Goal: Use online tool/utility

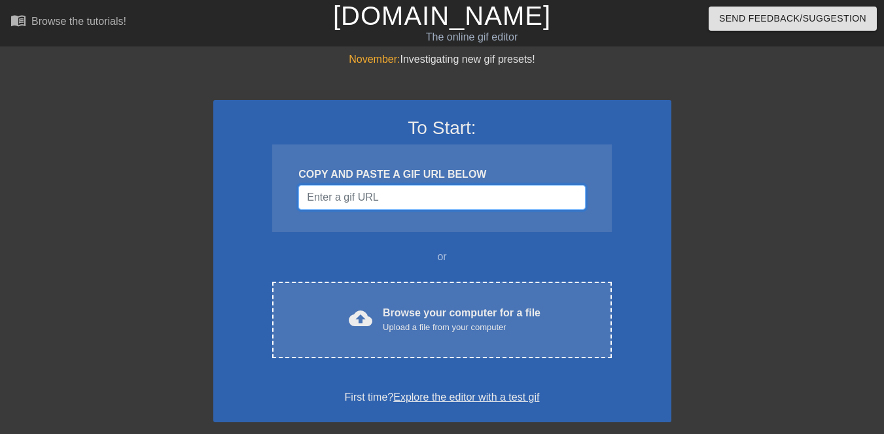
click at [421, 198] on input "Username" at bounding box center [441, 197] width 286 height 25
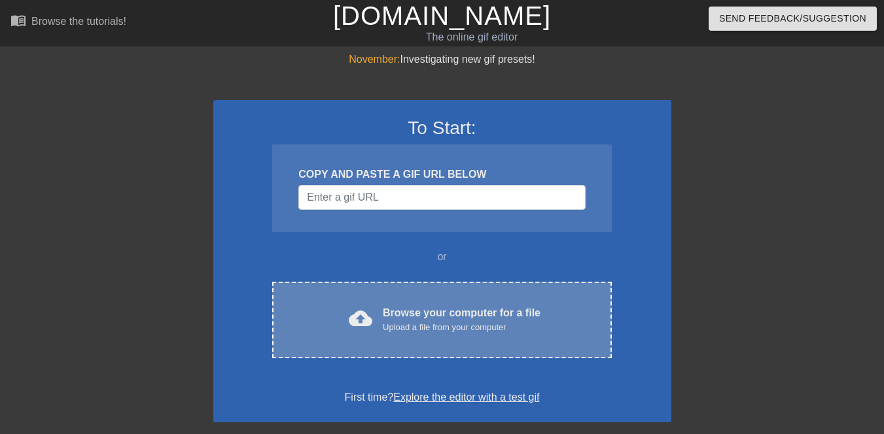
click at [404, 314] on div "Browse your computer for a file Upload a file from your computer" at bounding box center [462, 319] width 158 height 29
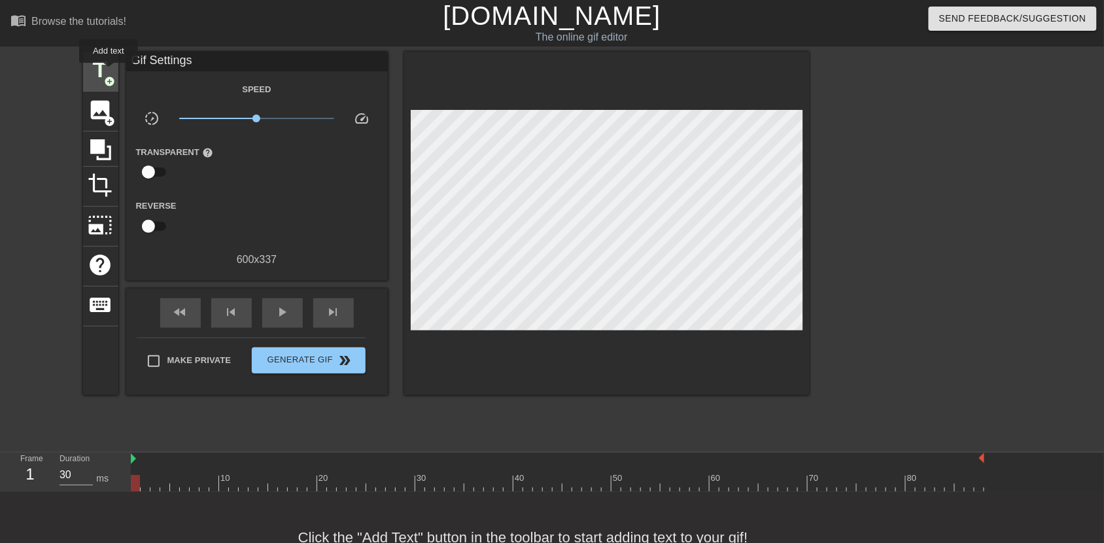
click at [109, 73] on span "title" at bounding box center [100, 70] width 25 height 25
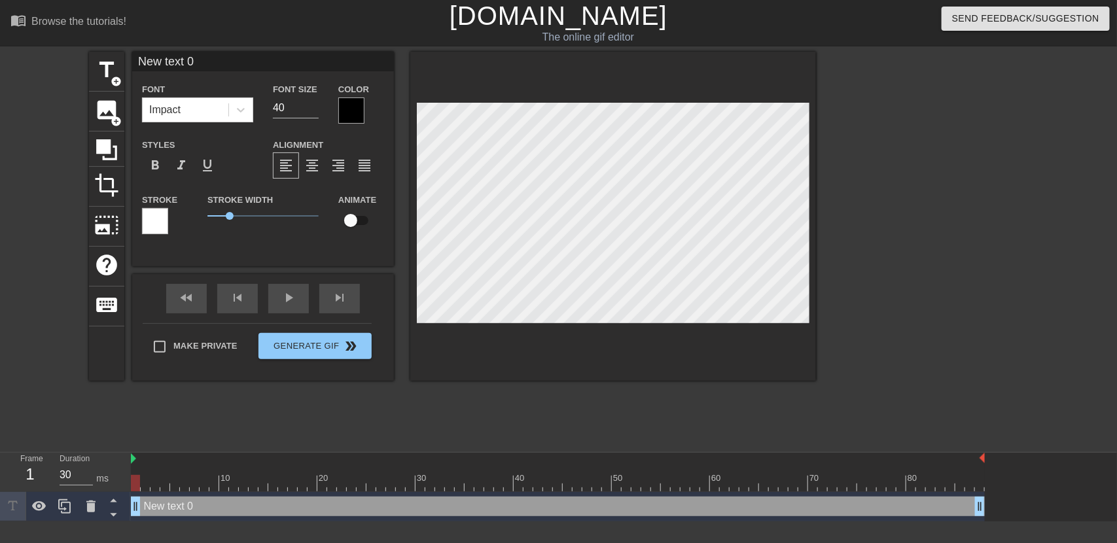
click at [351, 112] on div at bounding box center [351, 110] width 26 height 26
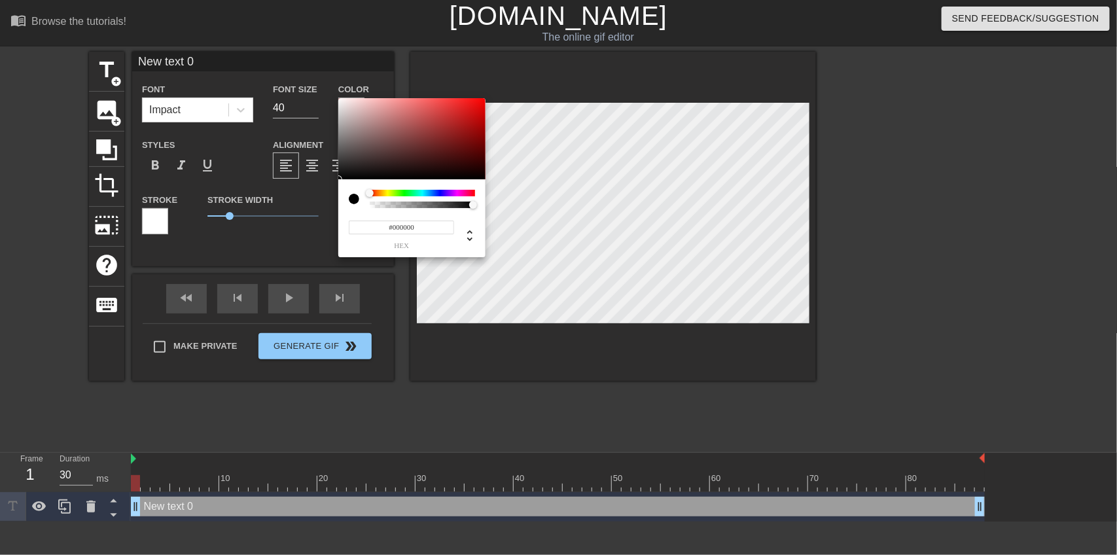
type input "#D7C6C6"
click at [350, 111] on div at bounding box center [411, 138] width 147 height 81
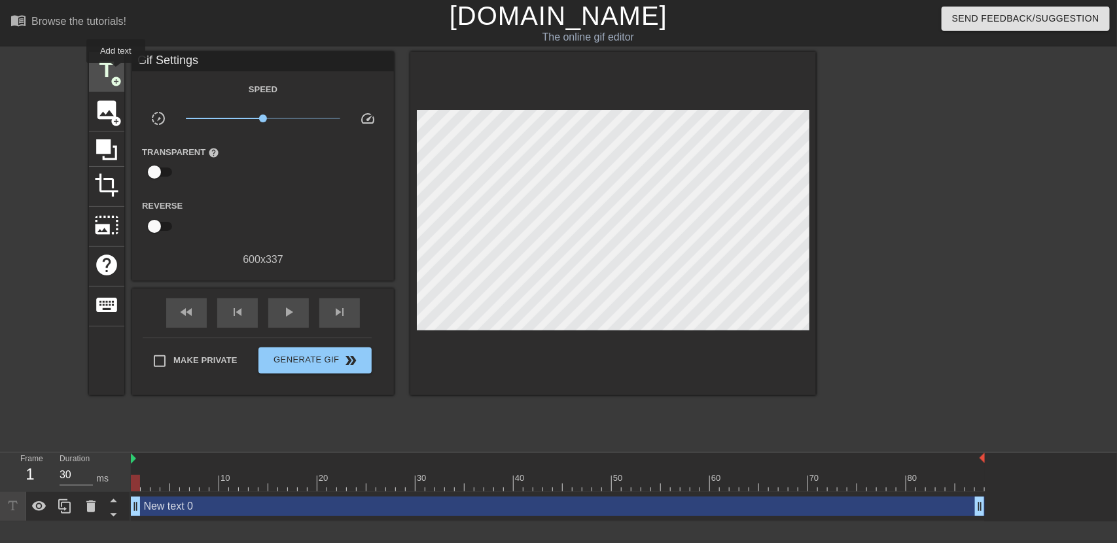
click at [116, 72] on span "title" at bounding box center [106, 70] width 25 height 25
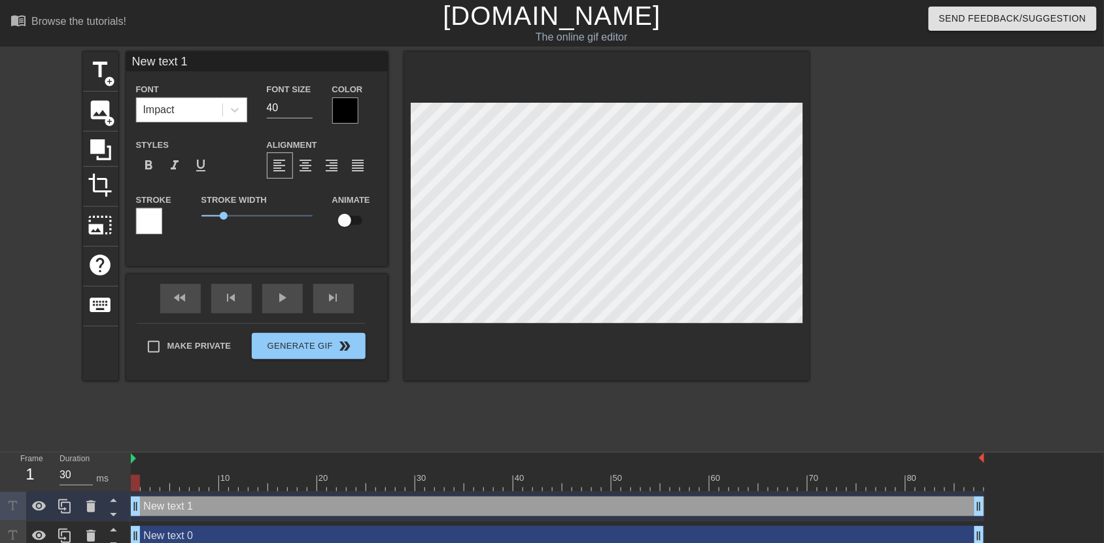
click at [207, 107] on div "Impact" at bounding box center [180, 110] width 86 height 24
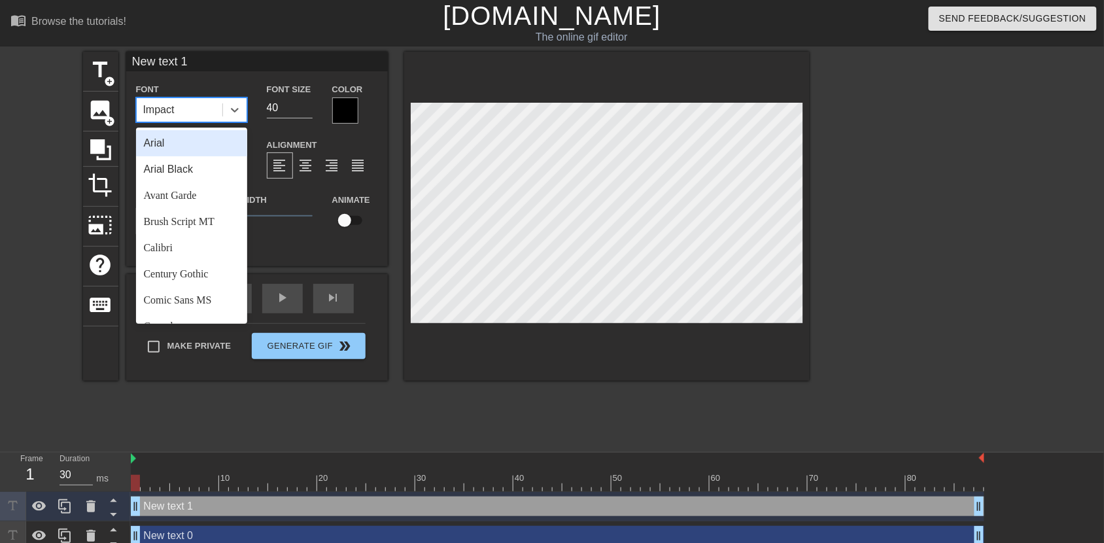
click at [198, 146] on div "Arial" at bounding box center [191, 143] width 111 height 26
click at [230, 118] on div at bounding box center [235, 110] width 24 height 24
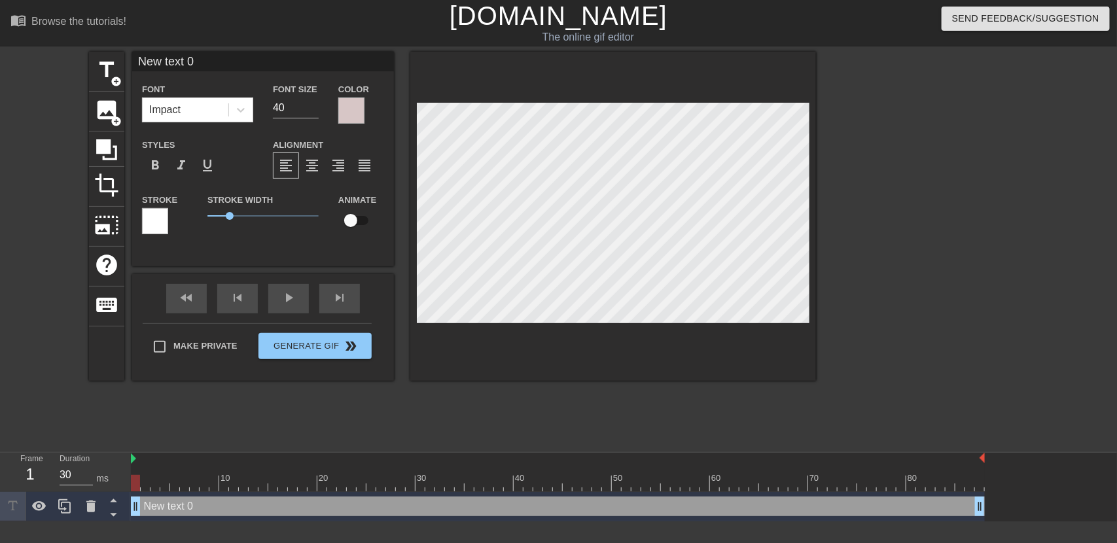
scroll to position [1, 2]
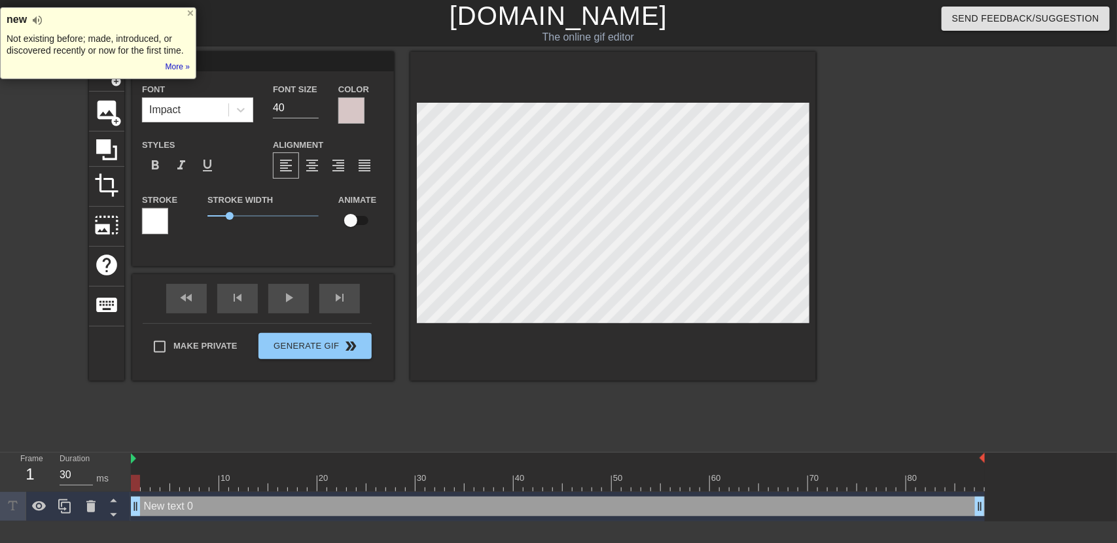
type input "T"
type textarea "TH"
type input "THE"
type textarea "THE"
type input "THE"
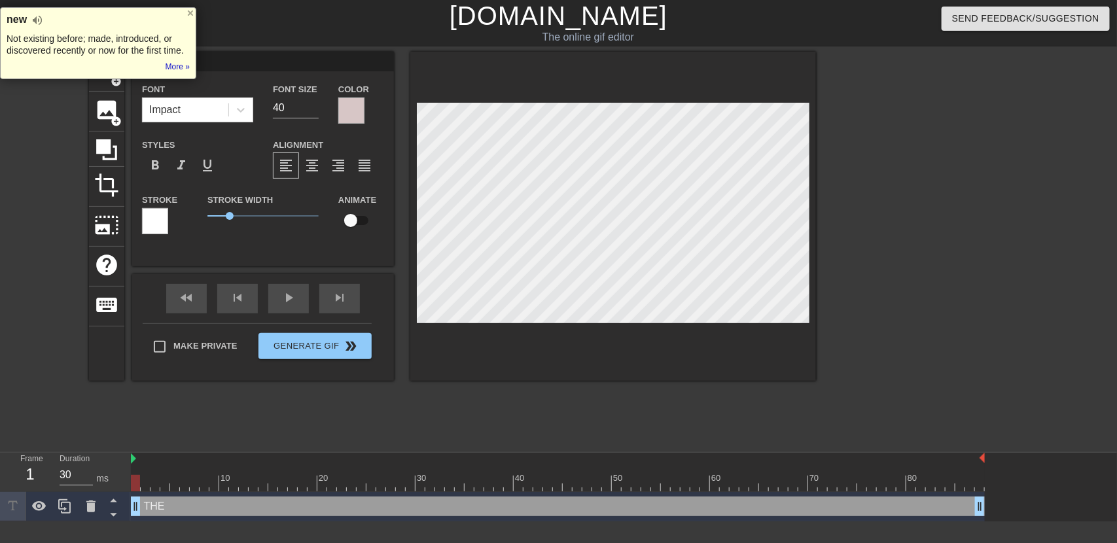
type textarea "THE"
type input "THE M"
type textarea "THE M"
type input "THE MI"
type textarea "THE MI"
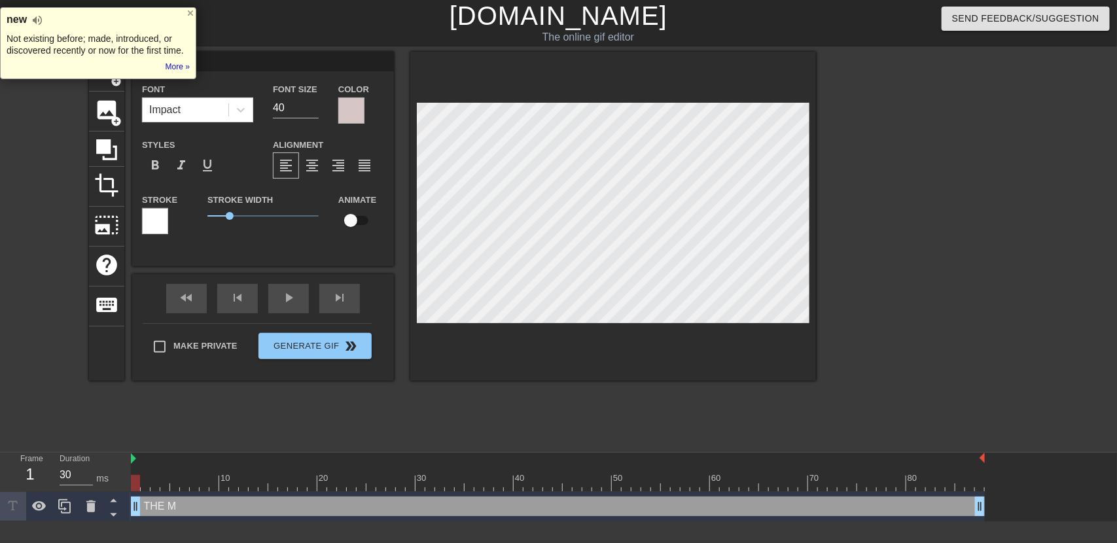
type input "THE MIR"
type textarea "THE MIR"
type input "THE MIRA"
type textarea "THE MIRA"
type input "THE MIRAC"
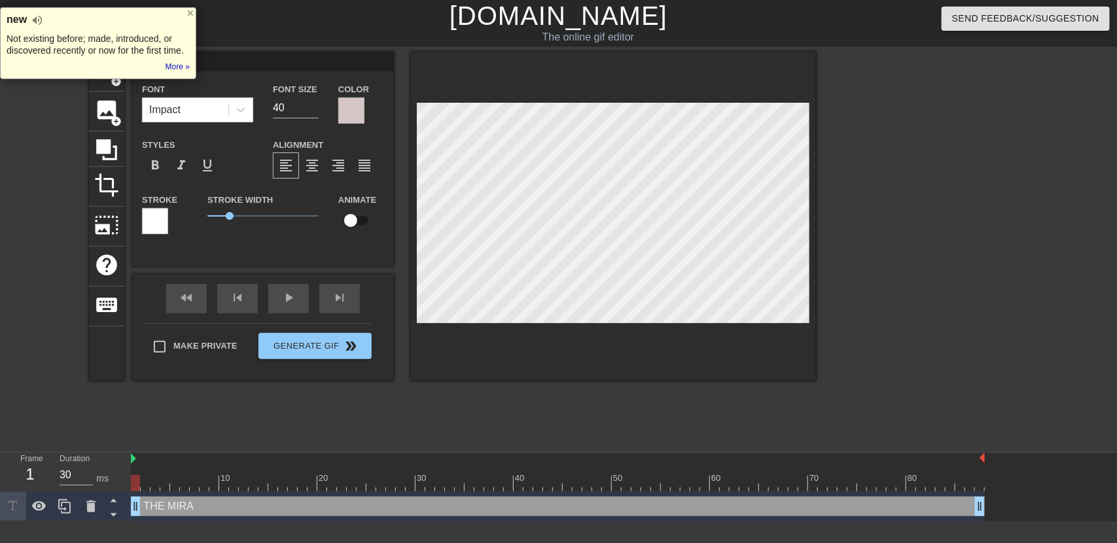
type textarea "THE MIRAC"
type input "THE MIRACL"
type textarea "THE MIRACL"
type input "THE MIRACLE"
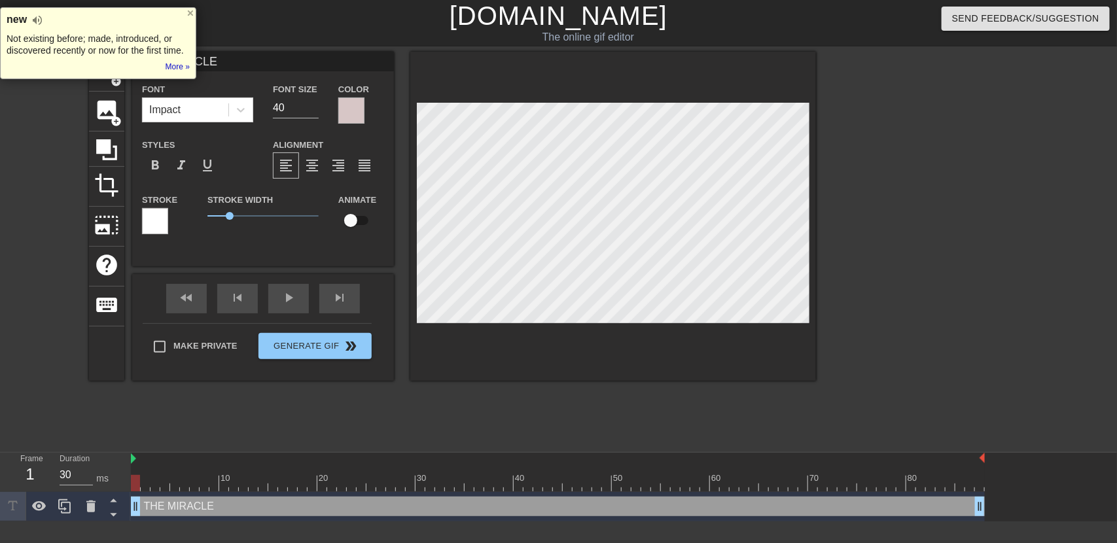
type textarea "THE MIRACLE"
drag, startPoint x: 226, startPoint y: 220, endPoint x: 201, endPoint y: 222, distance: 25.6
click at [201, 222] on div "Stroke Width 0.6" at bounding box center [263, 219] width 131 height 54
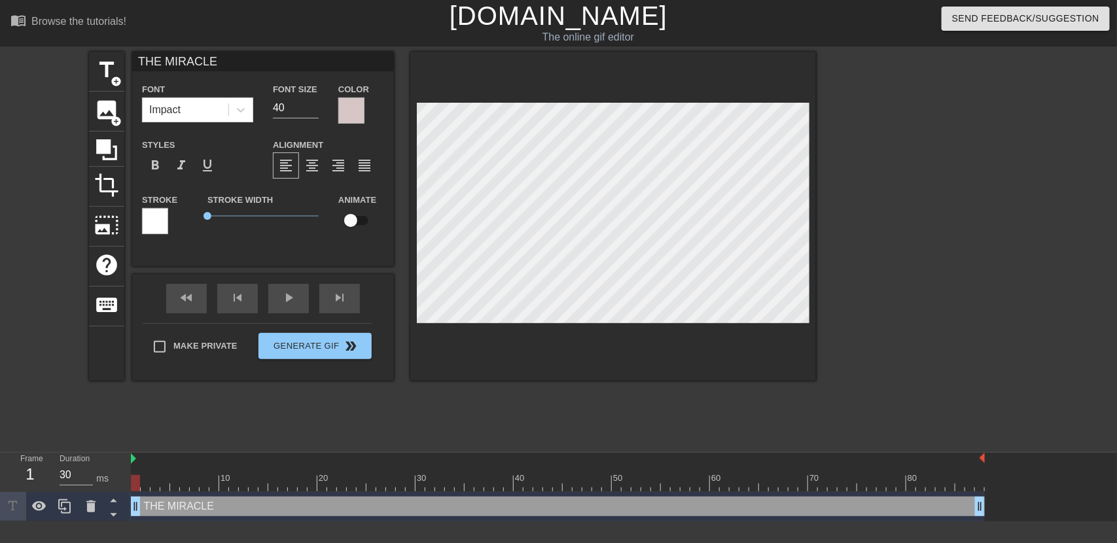
click at [260, 244] on div "Stroke Width 0" at bounding box center [263, 219] width 131 height 54
click at [362, 221] on input "checkbox" at bounding box center [350, 220] width 75 height 25
checkbox input "true"
click at [361, 112] on div at bounding box center [351, 110] width 26 height 26
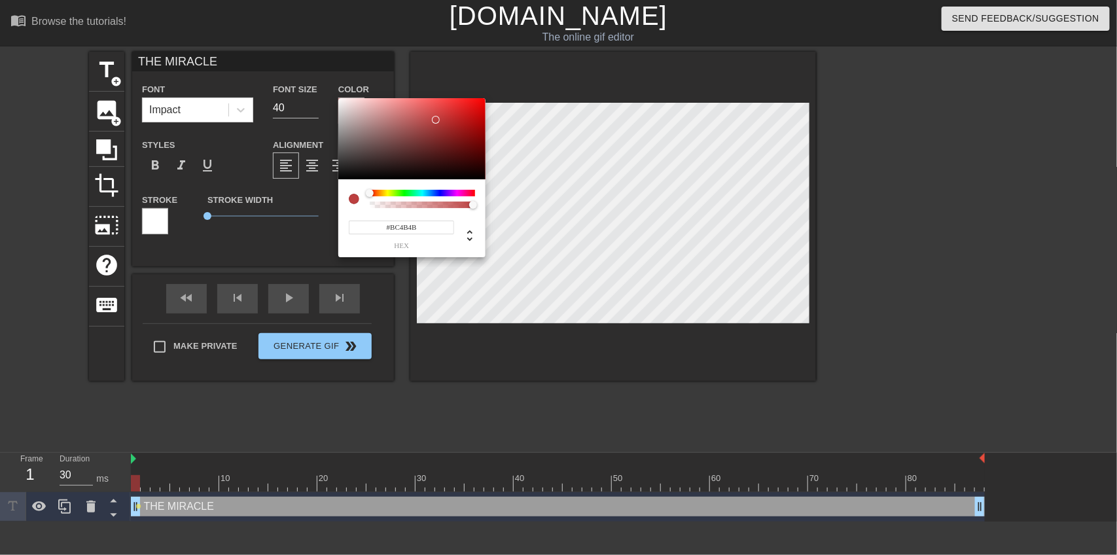
drag, startPoint x: 420, startPoint y: 118, endPoint x: 426, endPoint y: 120, distance: 6.8
click at [426, 120] on div at bounding box center [411, 138] width 147 height 81
click at [419, 194] on div at bounding box center [422, 193] width 105 height 7
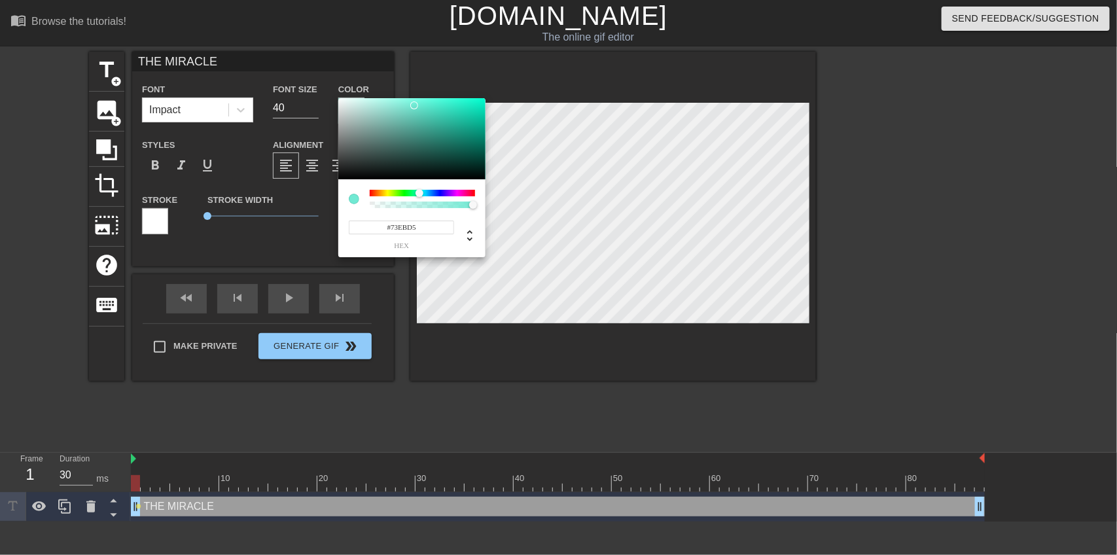
drag, startPoint x: 445, startPoint y: 124, endPoint x: 413, endPoint y: 103, distance: 37.7
click at [413, 103] on div at bounding box center [411, 138] width 147 height 81
type input "#75F0D9"
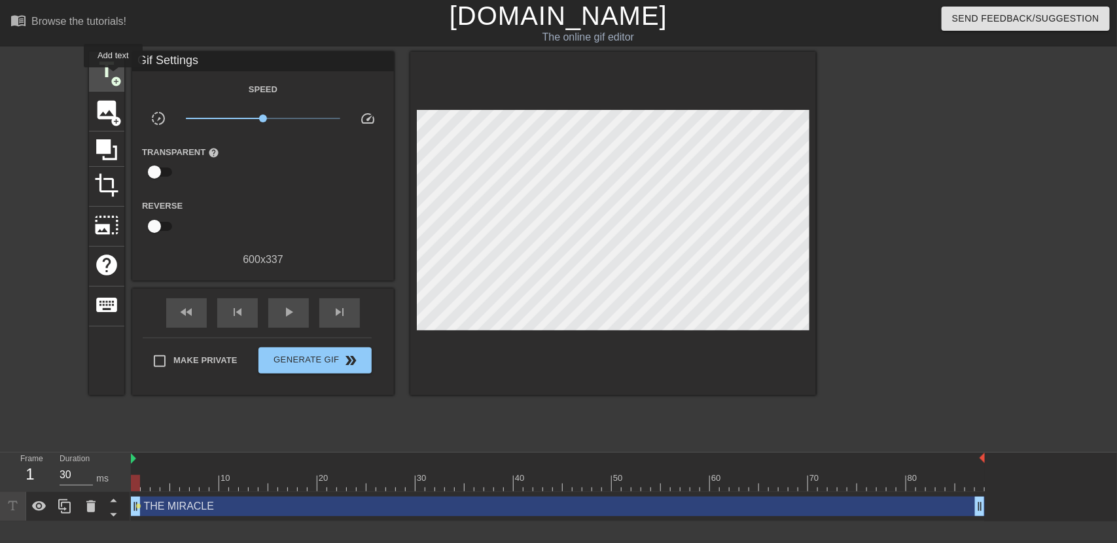
click at [113, 77] on span "add_circle" at bounding box center [116, 81] width 11 height 11
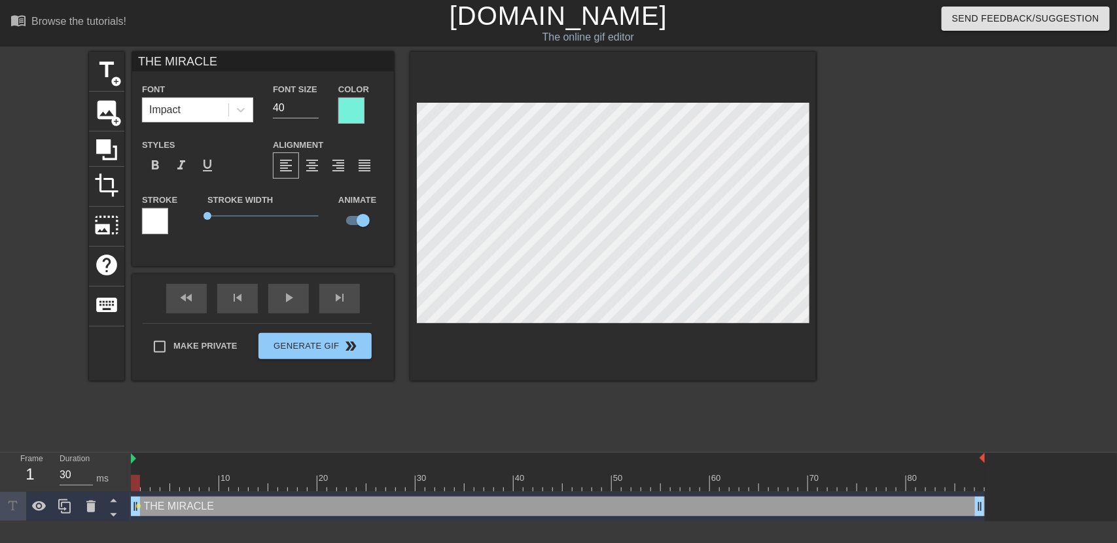
click at [339, 113] on div at bounding box center [351, 110] width 26 height 26
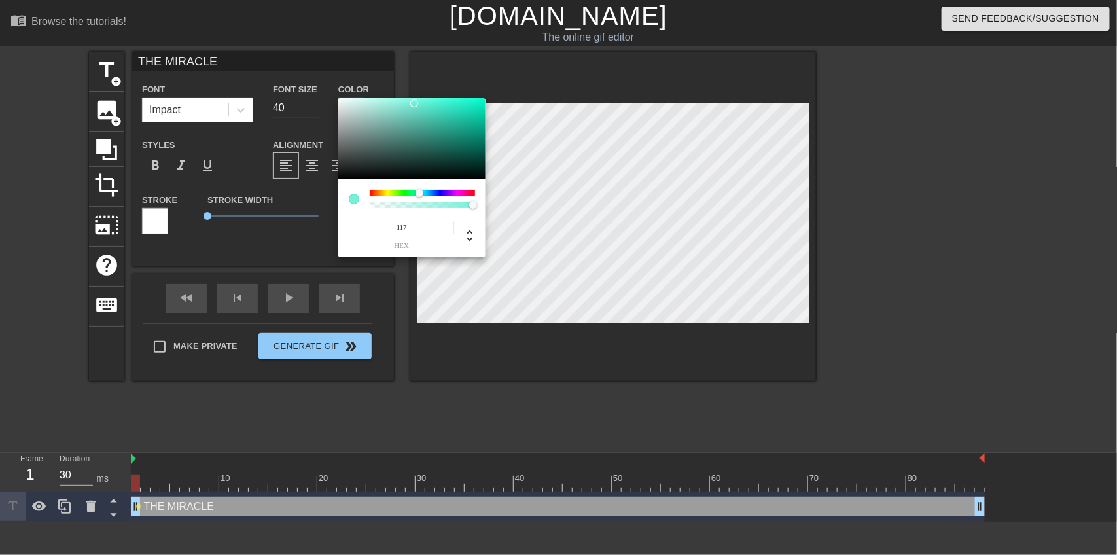
click at [377, 201] on div at bounding box center [422, 204] width 101 height 7
type input "240"
type input "189"
type input "117"
click at [380, 191] on div at bounding box center [422, 193] width 105 height 7
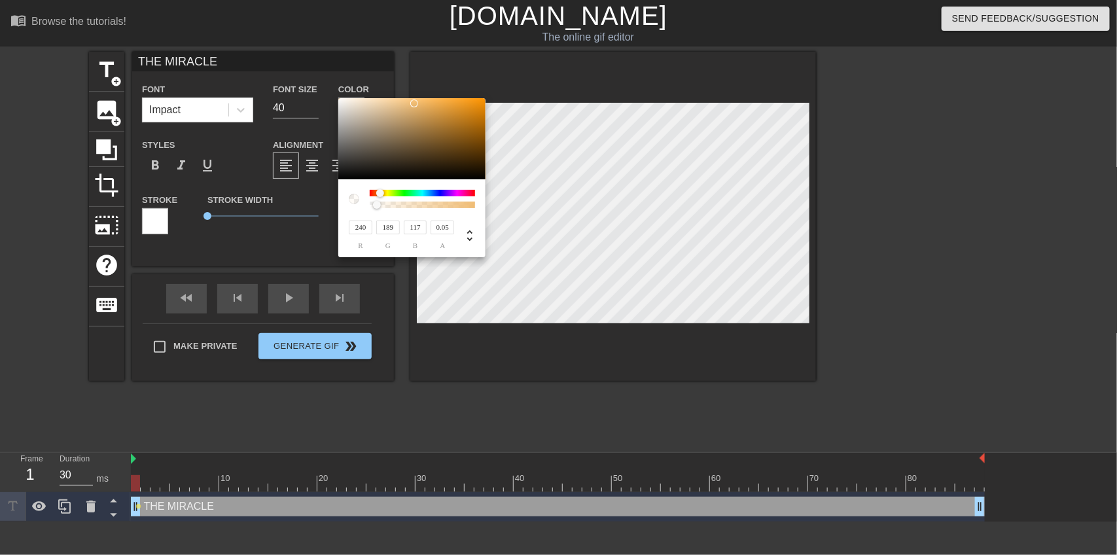
type input "209"
type input "156"
type input "83"
type input "215"
type input "157"
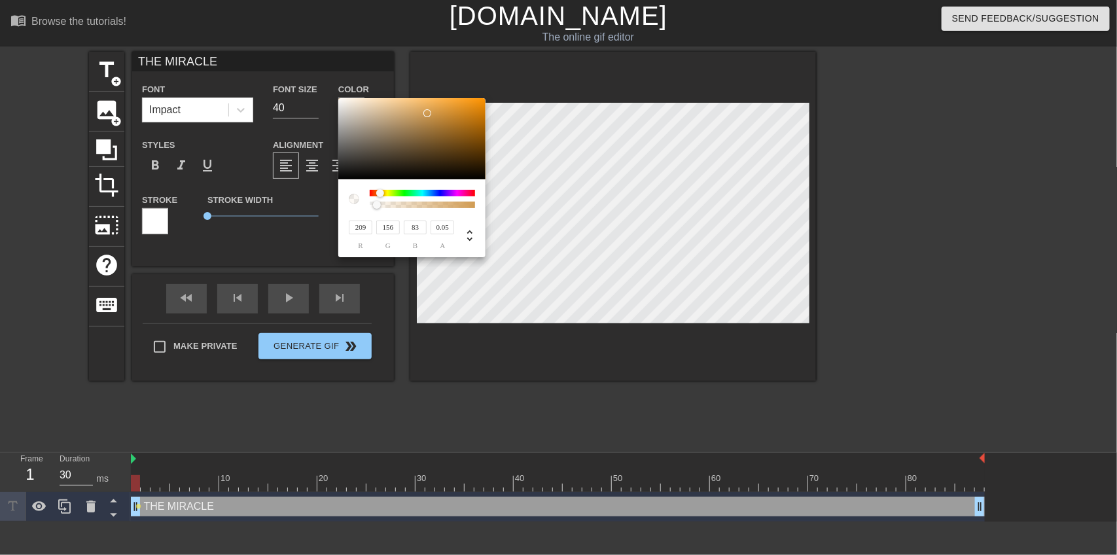
type input "78"
type input "219"
type input "159"
drag, startPoint x: 427, startPoint y: 113, endPoint x: 433, endPoint y: 110, distance: 6.7
click at [433, 110] on div at bounding box center [411, 138] width 147 height 81
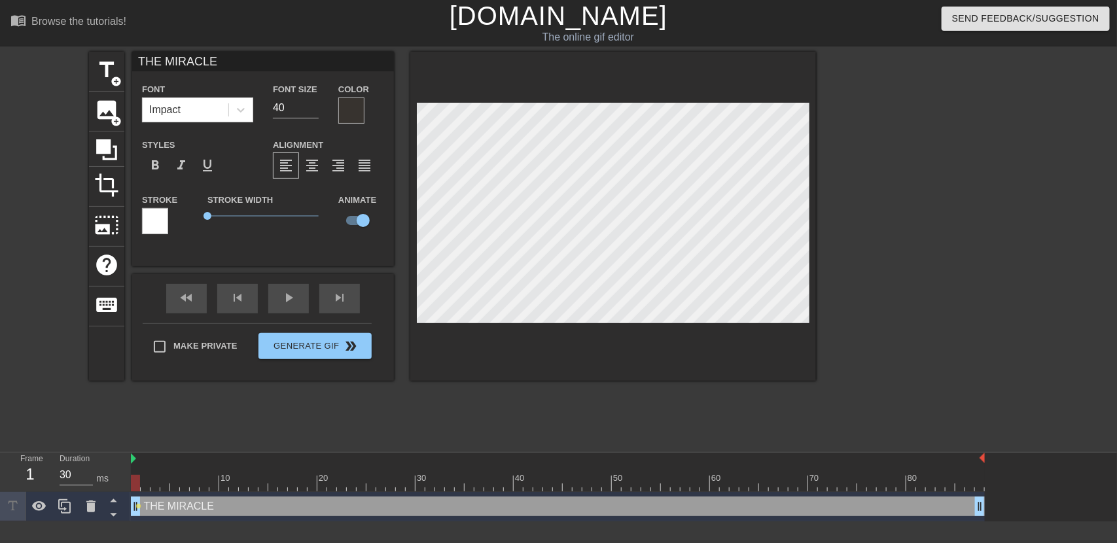
click at [365, 106] on div "Color" at bounding box center [361, 102] width 46 height 43
click at [338, 114] on div at bounding box center [351, 110] width 26 height 26
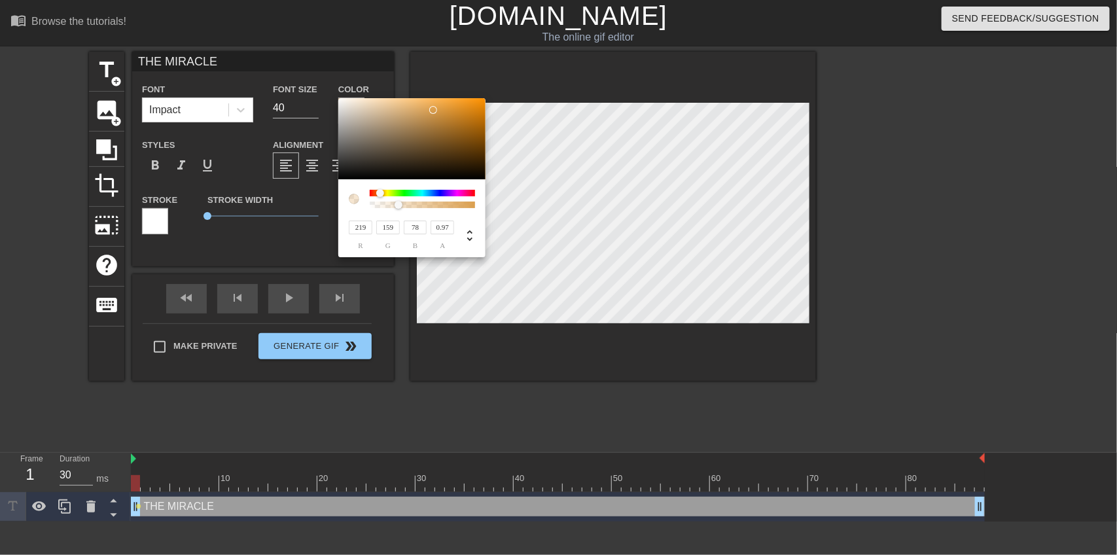
type input "1"
drag, startPoint x: 380, startPoint y: 206, endPoint x: 502, endPoint y: 208, distance: 122.3
click at [502, 208] on div "219 r 159 g 78 b 1 a" at bounding box center [558, 277] width 1117 height 555
type input "209"
type input "150"
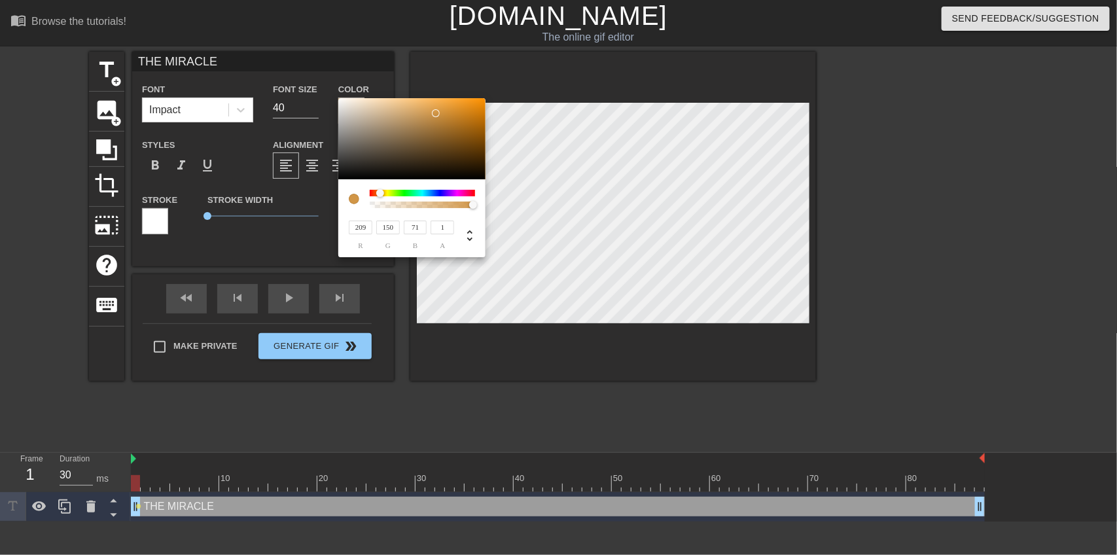
type input "72"
type input "213"
type input "153"
type input "75"
type input "219"
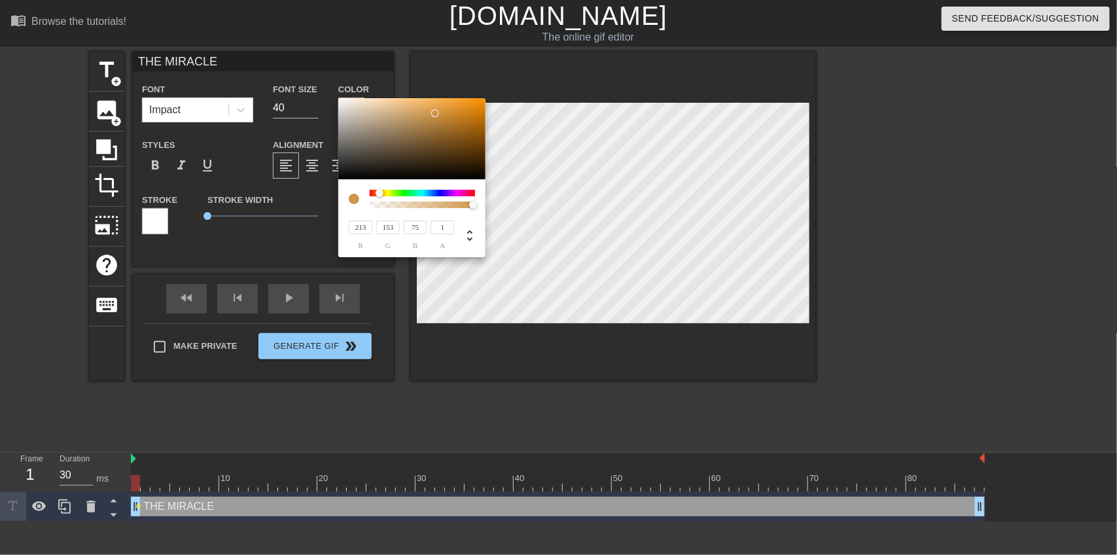
type input "158"
type input "78"
type input "244"
type input "178"
type input "91"
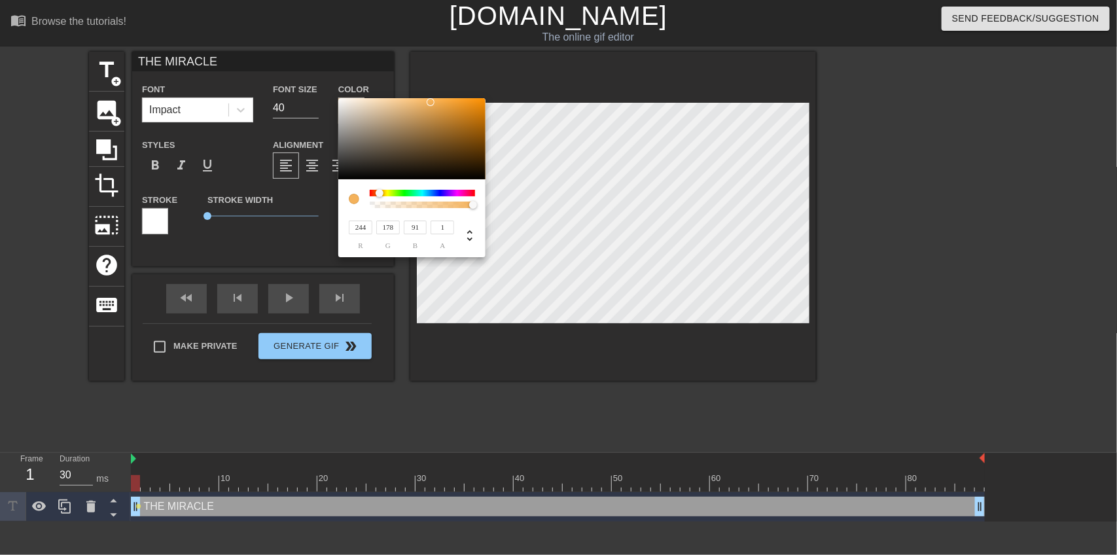
type input "233"
type input "175"
type input "99"
type input "151"
type input "141"
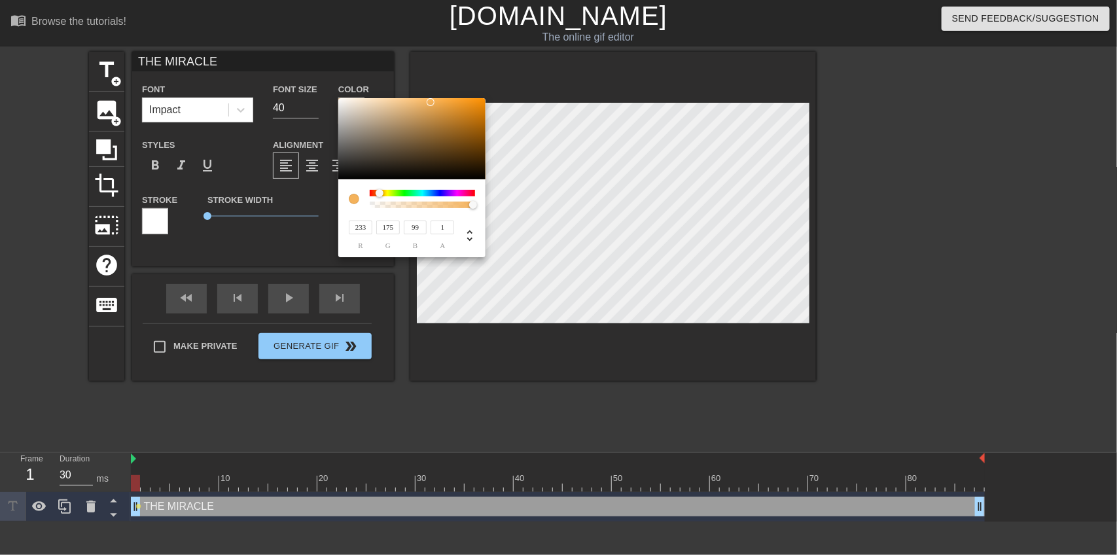
type input "128"
type input "139"
type input "130"
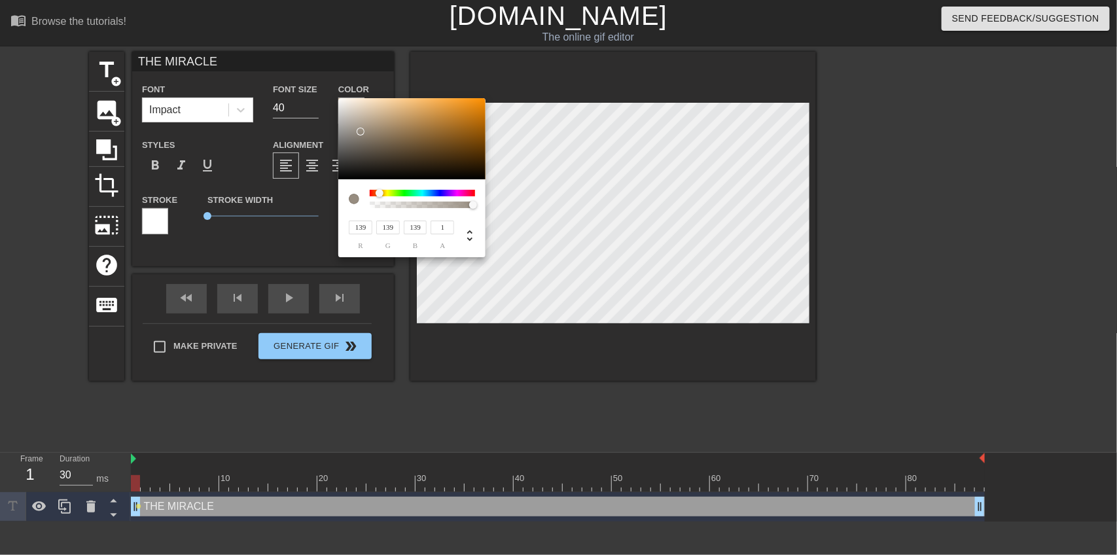
type input "130"
type input "126"
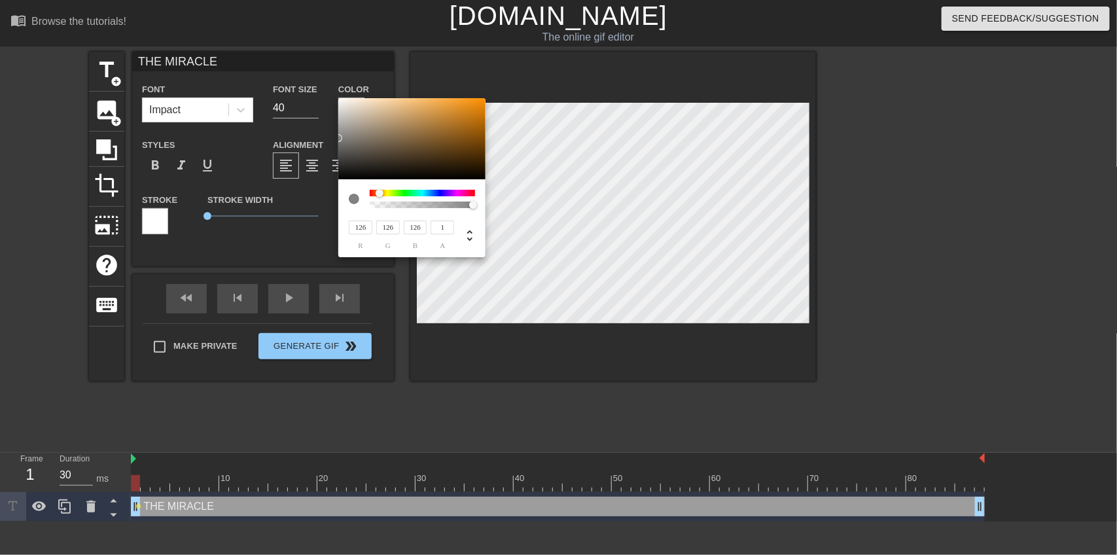
type input "112"
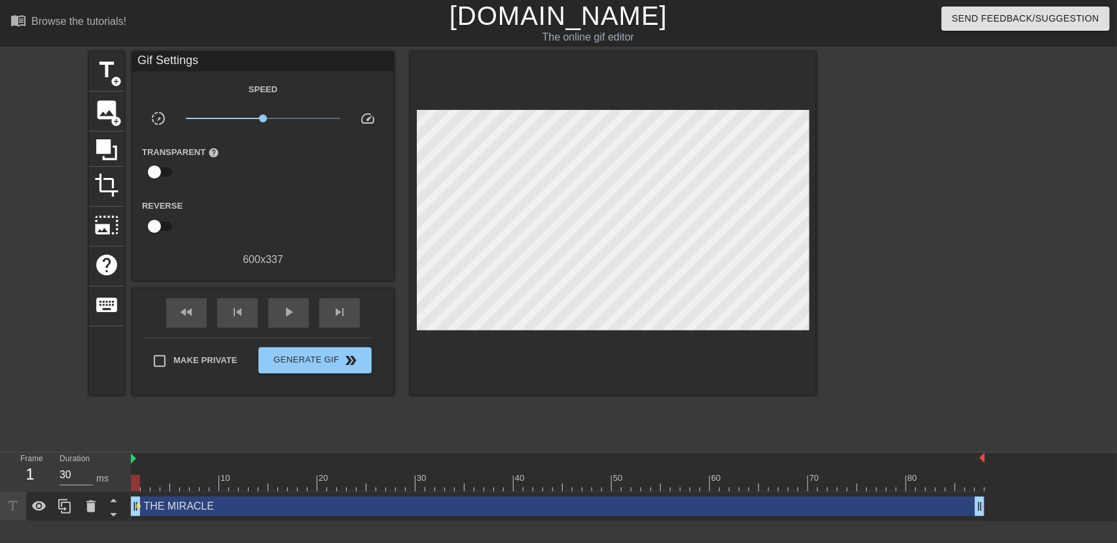
click at [161, 175] on input "checkbox" at bounding box center [154, 172] width 75 height 25
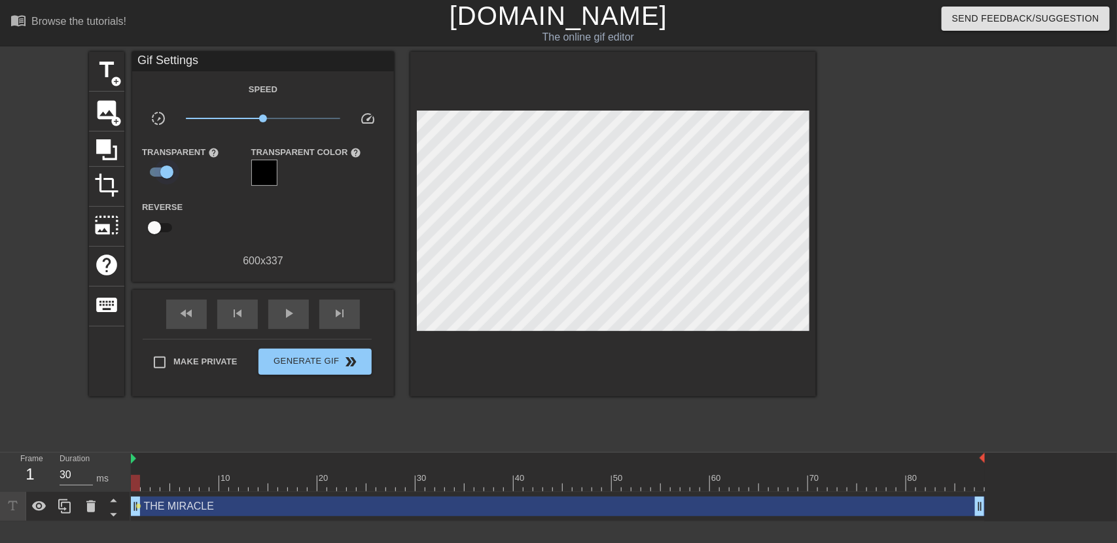
click at [161, 175] on input "checkbox" at bounding box center [167, 172] width 75 height 25
checkbox input "false"
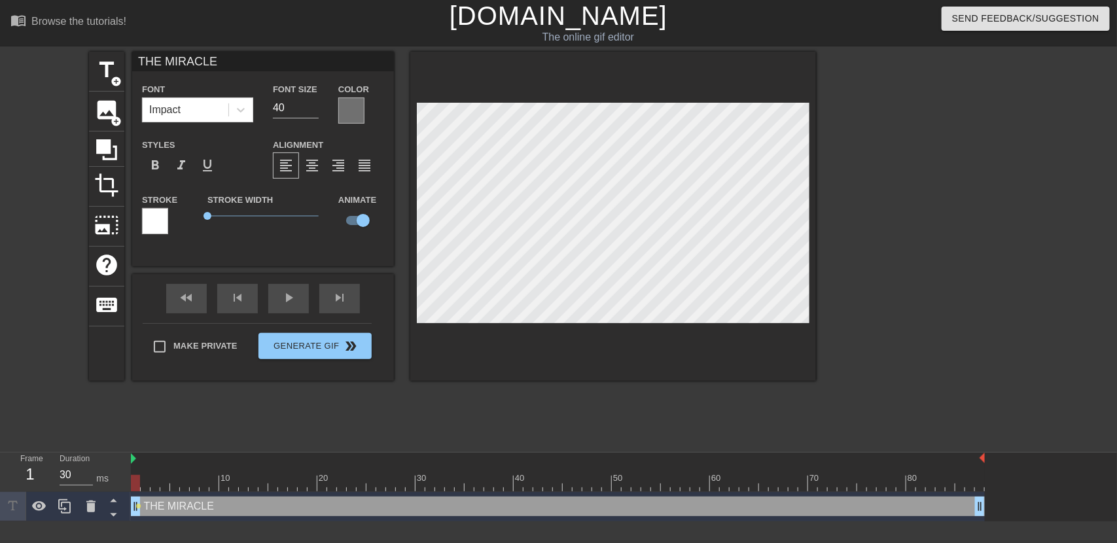
click at [356, 101] on div at bounding box center [351, 110] width 26 height 26
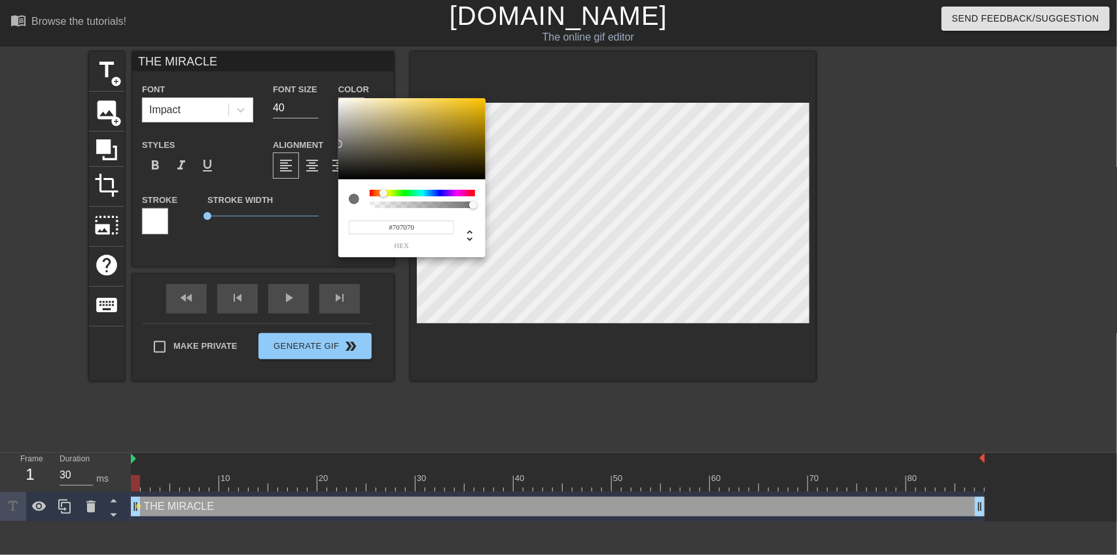
click at [383, 194] on div at bounding box center [422, 193] width 105 height 7
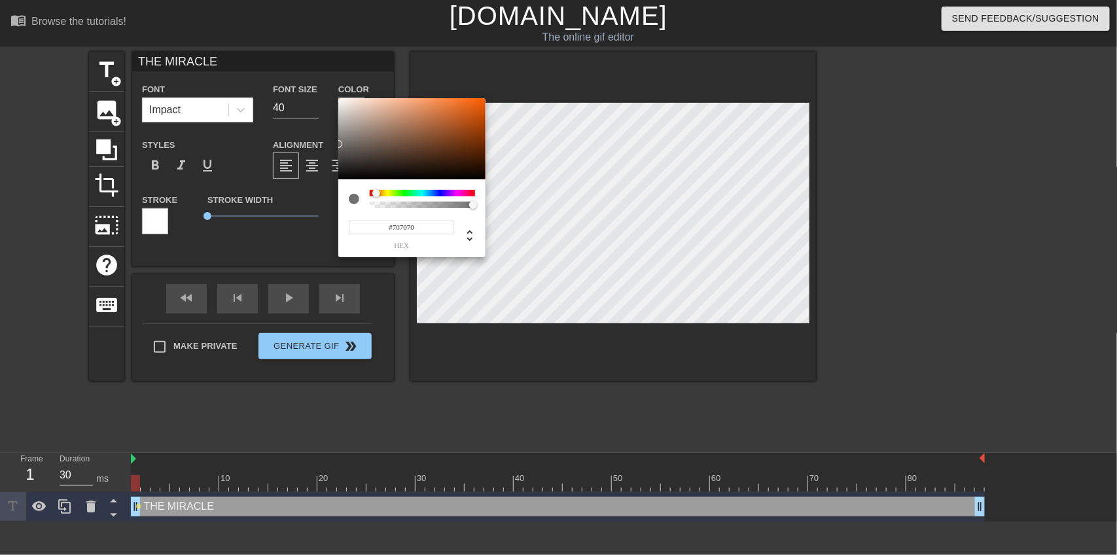
click at [376, 190] on div at bounding box center [422, 193] width 105 height 7
click at [377, 191] on div at bounding box center [377, 193] width 8 height 8
click at [381, 191] on div at bounding box center [381, 193] width 8 height 8
type input "#C8943E"
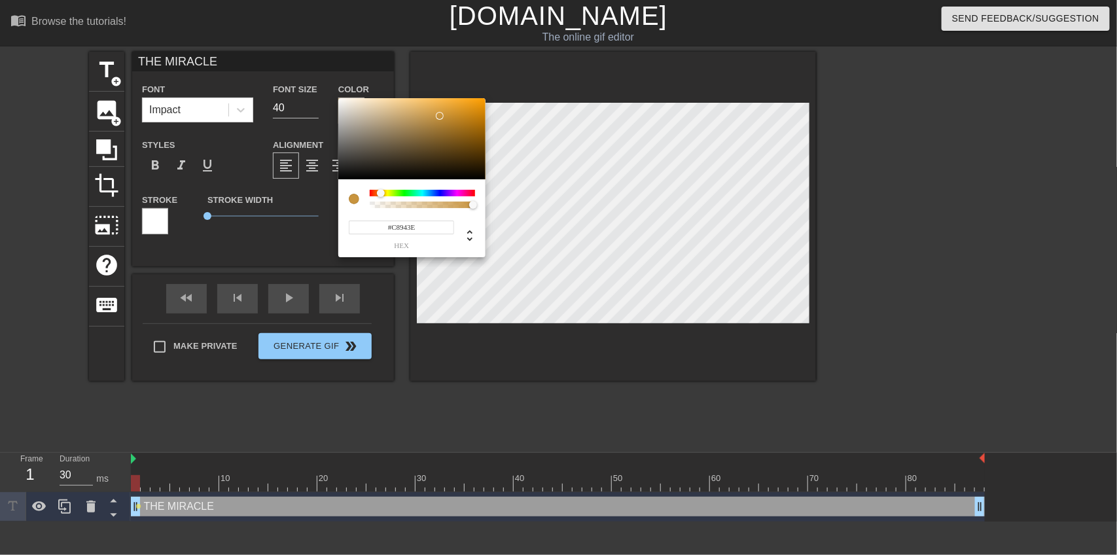
click at [440, 116] on div at bounding box center [411, 138] width 147 height 81
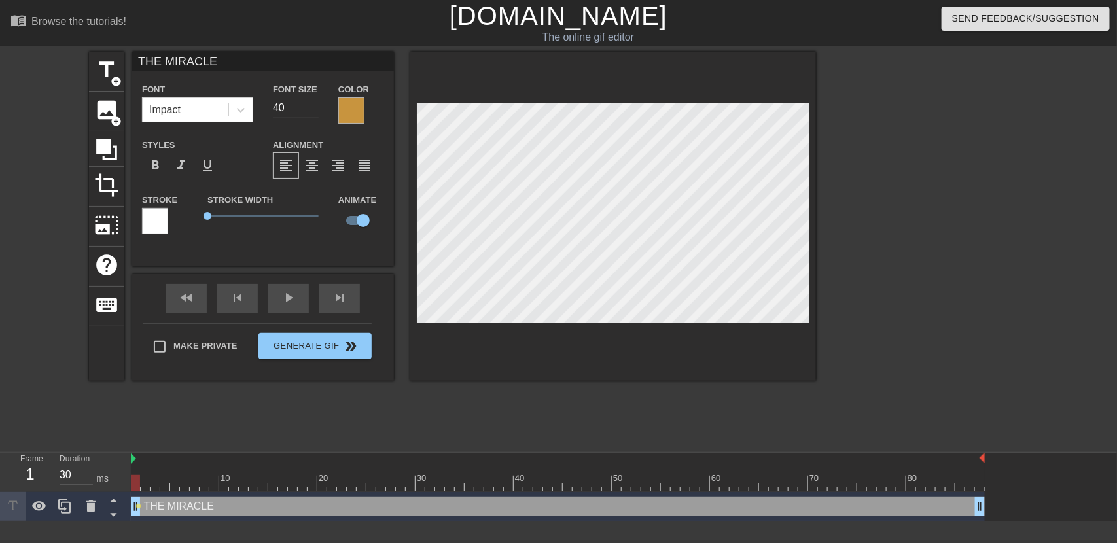
scroll to position [1, 4]
click at [842, 286] on div at bounding box center [929, 248] width 196 height 392
click at [361, 224] on input "checkbox" at bounding box center [363, 220] width 75 height 25
click at [361, 224] on input "checkbox" at bounding box center [350, 220] width 75 height 25
checkbox input "true"
